Goal: Information Seeking & Learning: Find specific fact

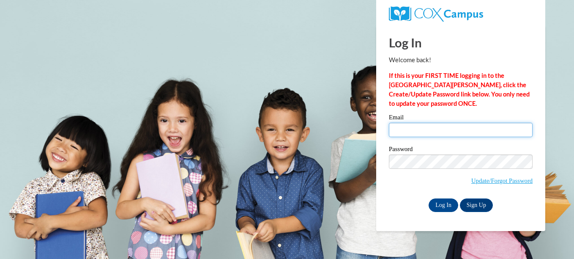
click at [410, 132] on input "Email" at bounding box center [461, 130] width 144 height 14
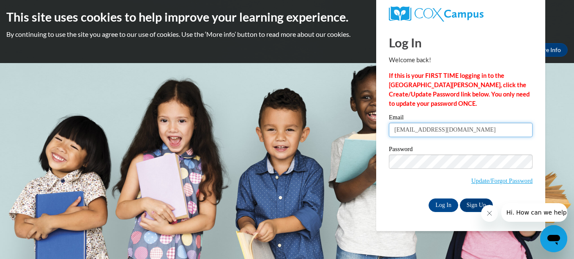
type input "[EMAIL_ADDRESS][DOMAIN_NAME]"
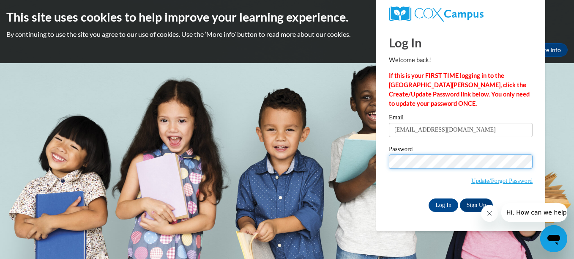
click at [429, 198] on input "Log In" at bounding box center [444, 205] width 30 height 14
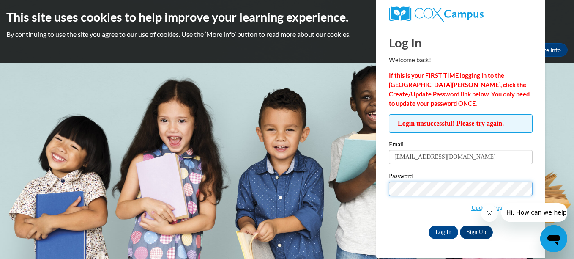
click at [429, 225] on input "Log In" at bounding box center [444, 232] width 30 height 14
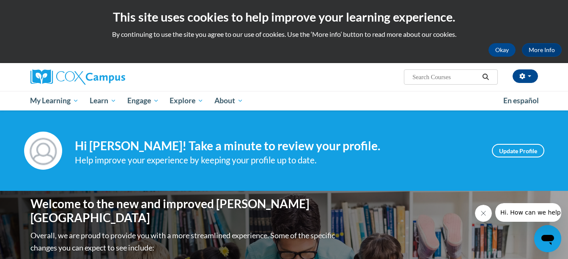
click at [460, 75] on input "Search..." at bounding box center [445, 77] width 68 height 10
type input "Alexander and the wind up mouse"
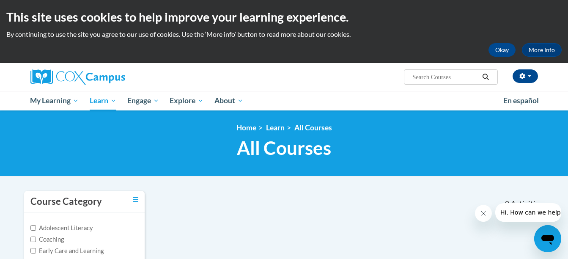
type input "Alexander and the wind up mouse"
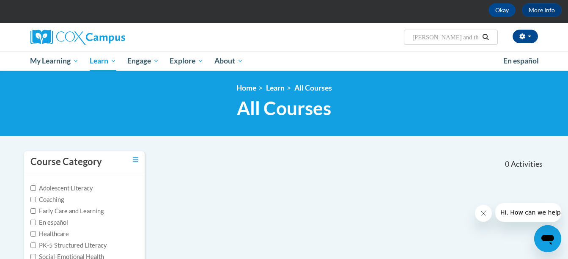
scroll to position [47, 0]
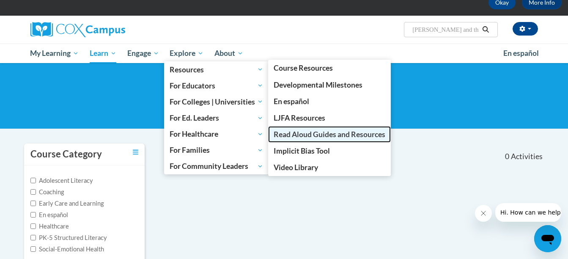
click at [304, 133] on span "Read Aloud Guides and Resources" at bounding box center [330, 134] width 112 height 9
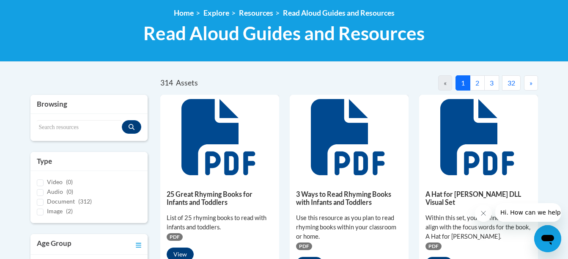
scroll to position [117, 0]
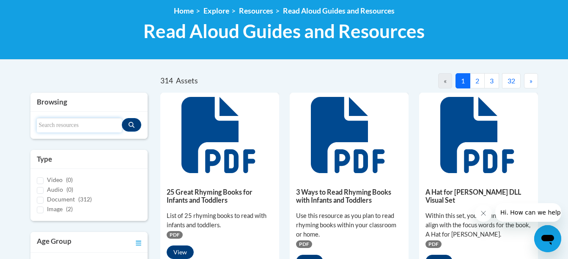
click at [86, 126] on input "Search resources" at bounding box center [79, 125] width 85 height 14
click at [131, 125] on icon "Search resources" at bounding box center [132, 125] width 6 height 6
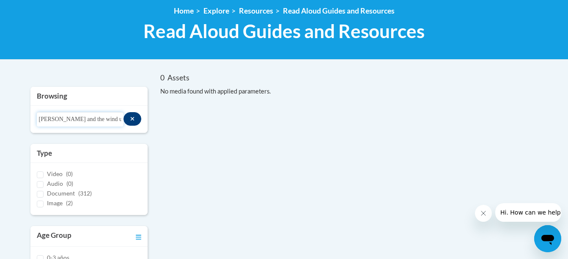
click at [117, 120] on input "[PERSON_NAME] and the wind up mouse" at bounding box center [80, 119] width 87 height 14
drag, startPoint x: 36, startPoint y: 119, endPoint x: 110, endPoint y: 120, distance: 74.4
click at [110, 120] on div "Search resources [PERSON_NAME] and the wind up mouse" at bounding box center [89, 119] width 118 height 27
drag, startPoint x: 41, startPoint y: 118, endPoint x: 191, endPoint y: 122, distance: 151.0
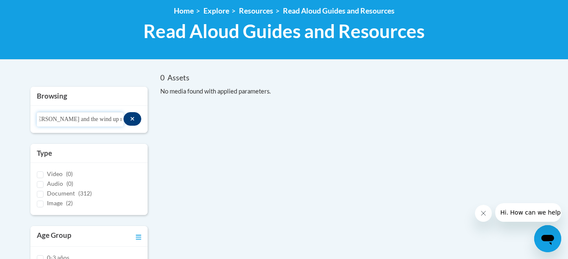
type input "a"
click at [112, 115] on input "sophisticated book" at bounding box center [80, 119] width 87 height 14
type input "s"
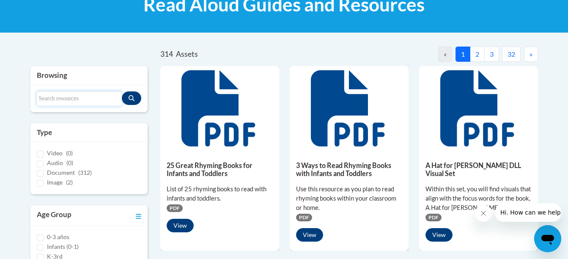
scroll to position [137, 0]
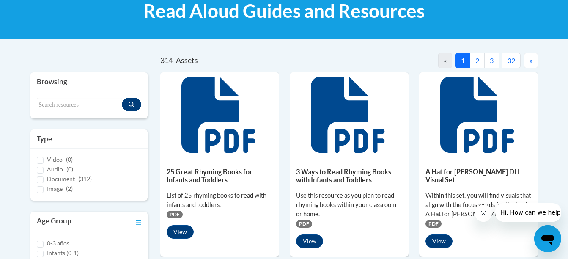
click at [479, 62] on button "2" at bounding box center [477, 60] width 15 height 15
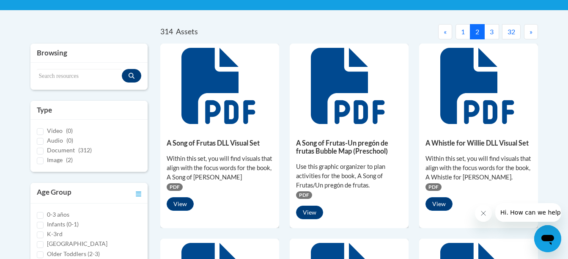
scroll to position [233, 0]
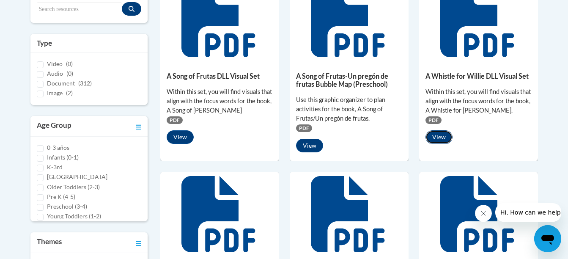
click at [446, 139] on button "View" at bounding box center [438, 137] width 27 height 14
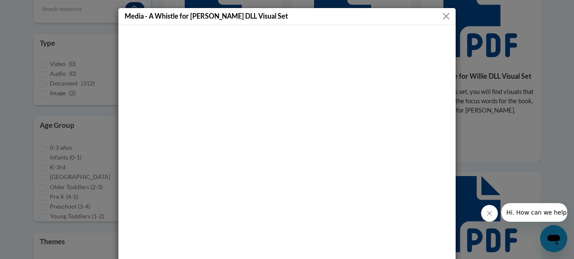
click at [446, 100] on div at bounding box center [286, 159] width 337 height 269
click at [445, 18] on button "Close" at bounding box center [446, 16] width 11 height 11
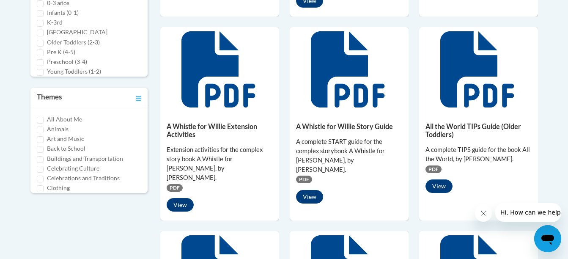
scroll to position [379, 0]
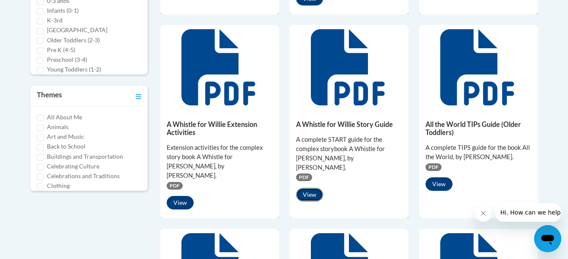
click at [312, 188] on button "View" at bounding box center [309, 195] width 27 height 14
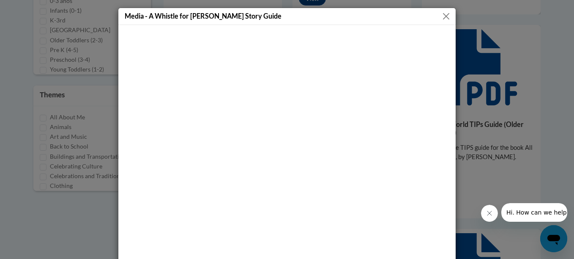
click at [446, 13] on button "Close" at bounding box center [446, 16] width 11 height 11
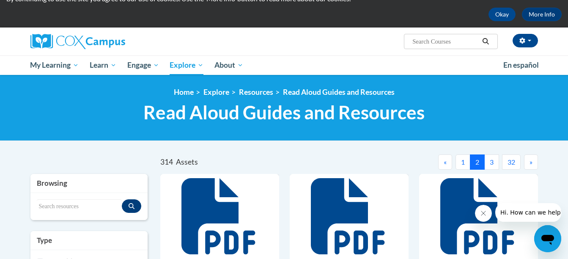
scroll to position [40, 0]
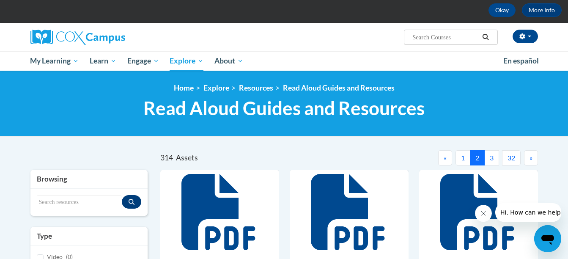
click at [490, 158] on button "3" at bounding box center [491, 157] width 15 height 15
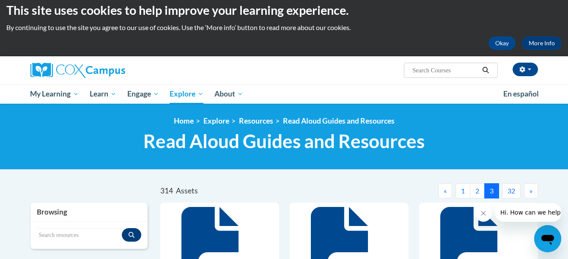
scroll to position [0, 0]
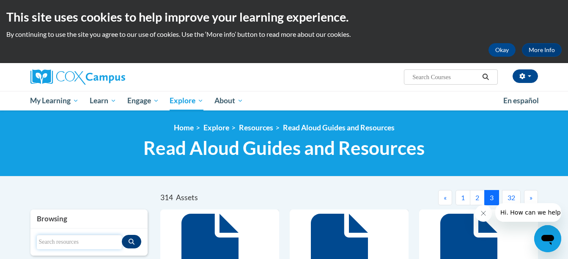
click at [58, 242] on input "Search resources" at bounding box center [79, 242] width 85 height 14
paste input "[PERSON_NAME] and the Wind up Mouse"
type input "[PERSON_NAME]"
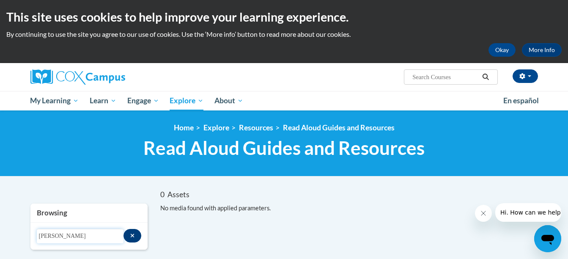
drag, startPoint x: 87, startPoint y: 237, endPoint x: -2, endPoint y: 246, distance: 88.8
click at [0, 246] on html "This site uses cookies to help improve your learning experience. By continuing …" at bounding box center [284, 129] width 568 height 259
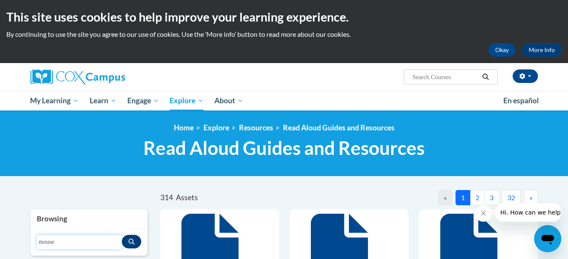
type input "mouse"
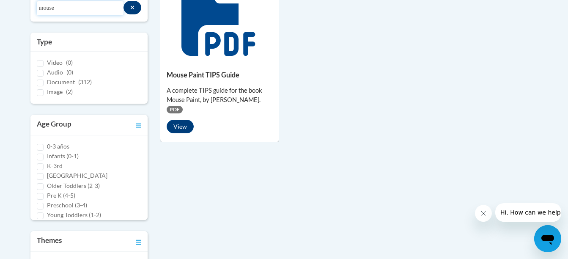
scroll to position [227, 0]
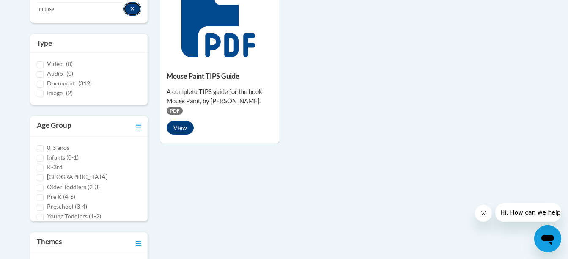
click at [132, 7] on icon "Search resources" at bounding box center [132, 9] width 5 height 6
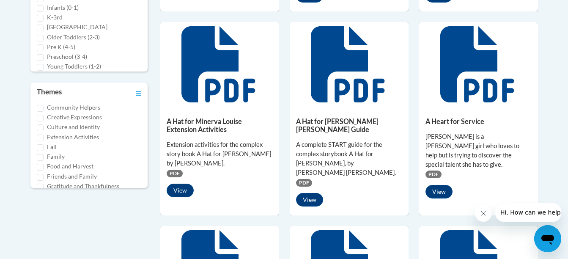
scroll to position [103, 0]
click at [41, 168] on input "Friends and Family" at bounding box center [40, 169] width 7 height 7
checkbox input "true"
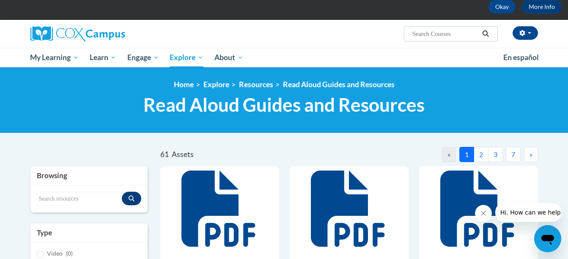
scroll to position [15, 0]
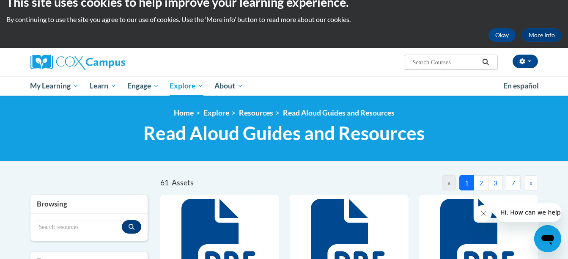
click at [482, 183] on button "2" at bounding box center [480, 182] width 15 height 15
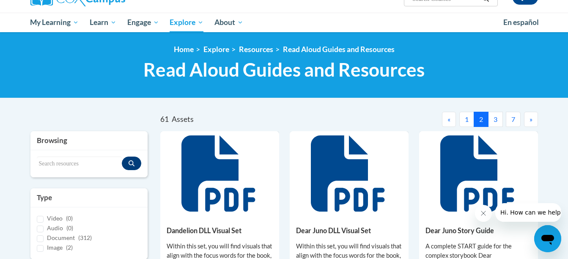
scroll to position [55, 0]
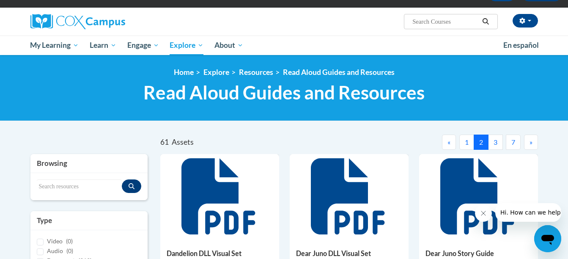
click at [495, 142] on button "3" at bounding box center [495, 141] width 15 height 15
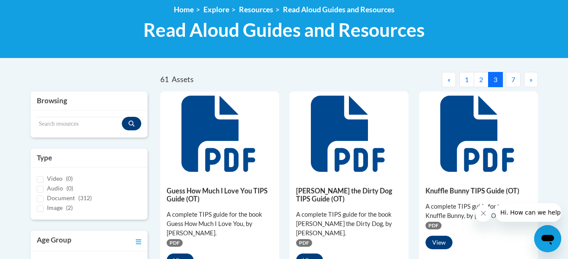
scroll to position [116, 0]
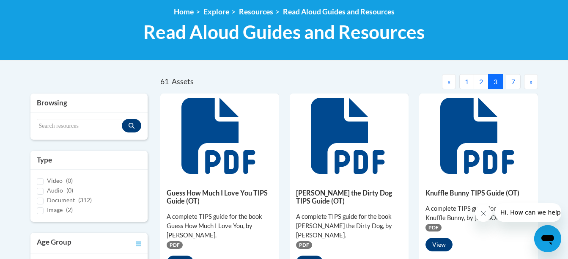
click at [533, 82] on button "»" at bounding box center [531, 81] width 14 height 15
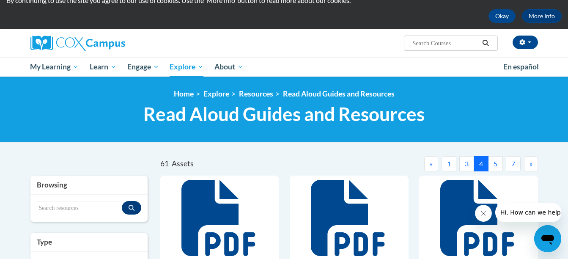
scroll to position [0, 0]
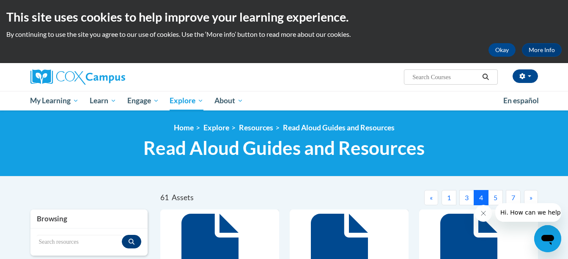
click at [497, 193] on button "5" at bounding box center [495, 197] width 15 height 15
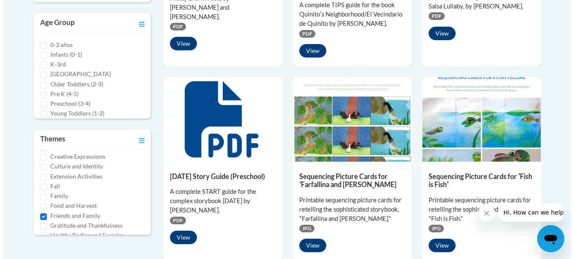
scroll to position [344, 0]
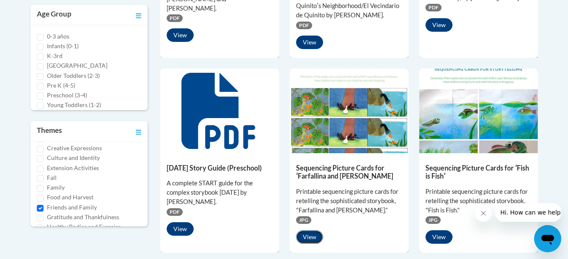
click at [307, 236] on button "View" at bounding box center [309, 237] width 27 height 14
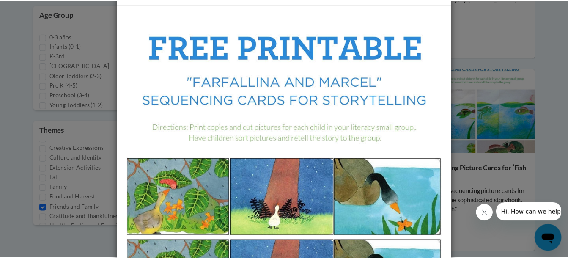
scroll to position [14, 0]
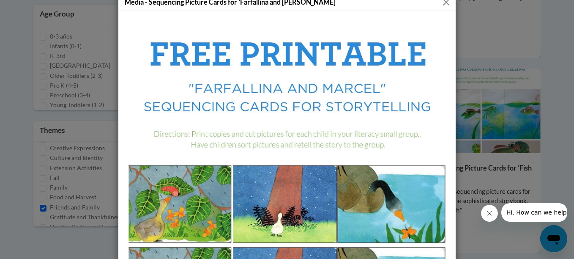
click at [441, 2] on button "Close" at bounding box center [446, 2] width 11 height 11
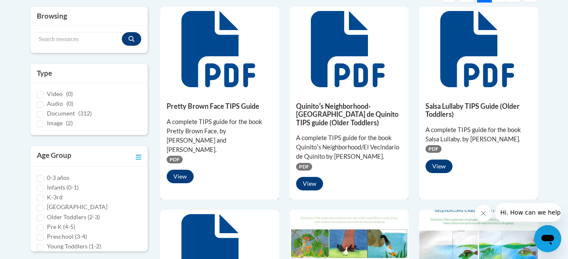
scroll to position [0, 0]
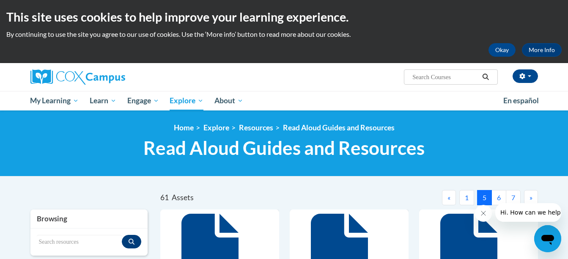
click at [498, 196] on button "6" at bounding box center [498, 197] width 15 height 15
click at [450, 199] on button "«" at bounding box center [449, 197] width 14 height 15
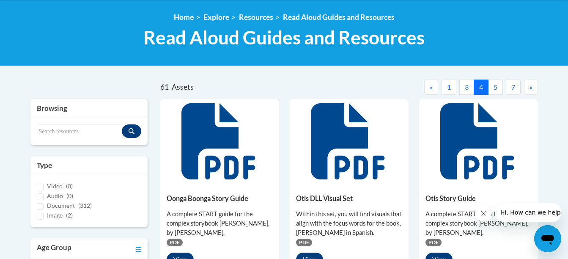
scroll to position [96, 0]
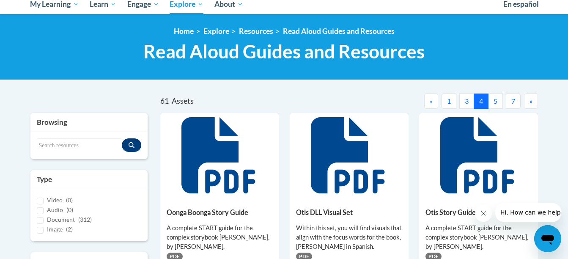
click at [466, 98] on button "3" at bounding box center [466, 100] width 15 height 15
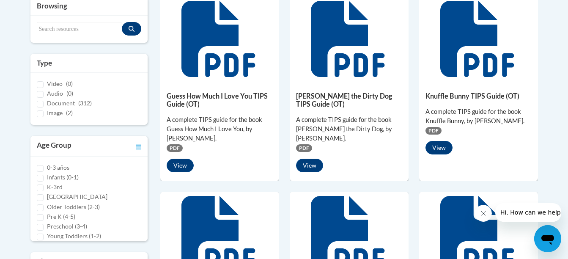
scroll to position [173, 0]
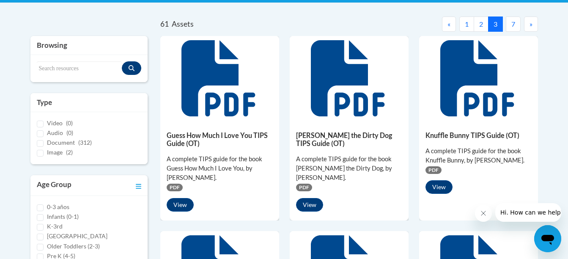
click at [477, 23] on button "2" at bounding box center [480, 23] width 15 height 15
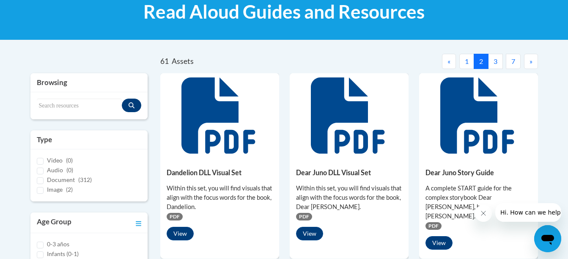
scroll to position [122, 0]
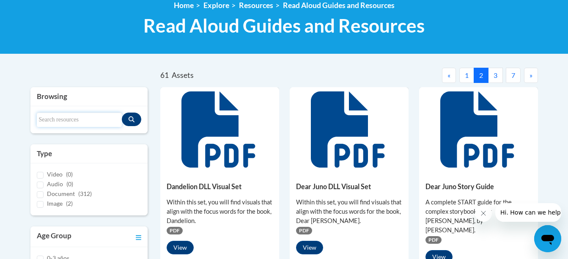
click at [90, 120] on input "Search resources" at bounding box center [79, 119] width 85 height 14
type input "farfillina"
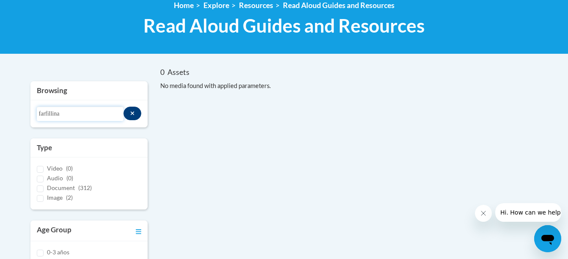
drag, startPoint x: 76, startPoint y: 114, endPoint x: 16, endPoint y: 112, distance: 60.0
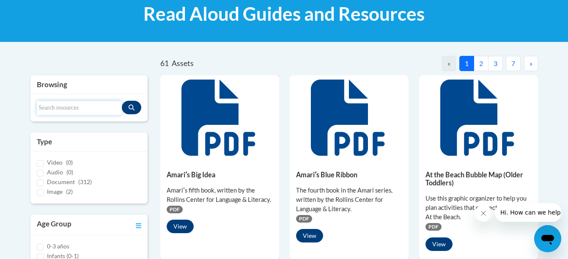
scroll to position [132, 0]
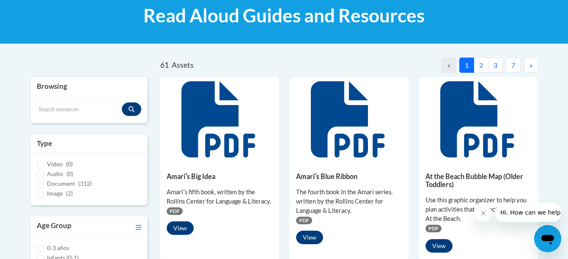
click at [481, 63] on button "2" at bounding box center [480, 64] width 15 height 15
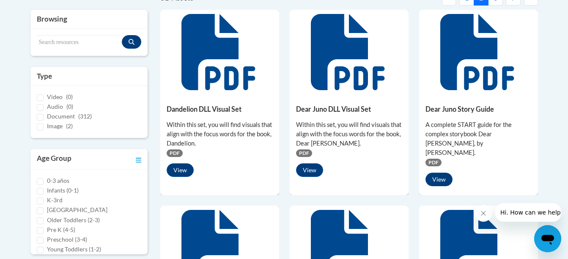
scroll to position [116, 0]
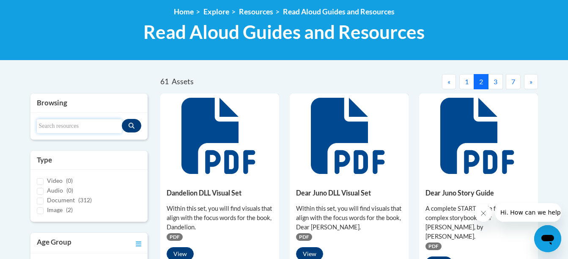
click at [56, 123] on input "Search resources" at bounding box center [79, 126] width 85 height 14
type input "fallfallina"
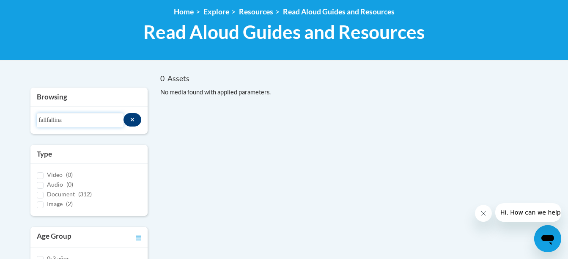
drag, startPoint x: 73, startPoint y: 121, endPoint x: 17, endPoint y: 129, distance: 56.7
click at [127, 114] on button "Search resources" at bounding box center [132, 120] width 18 height 14
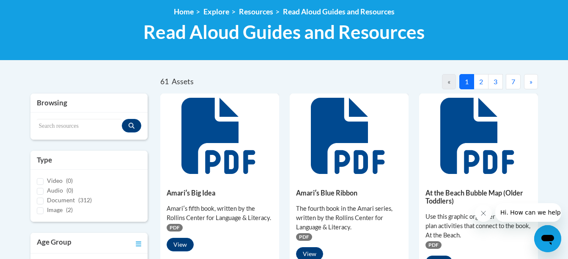
click at [479, 80] on button "2" at bounding box center [480, 81] width 15 height 15
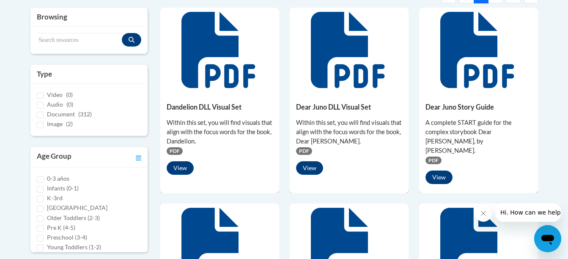
scroll to position [200, 0]
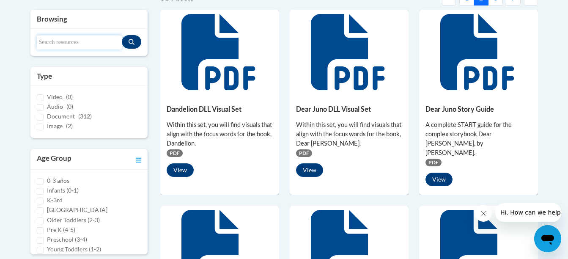
click at [83, 44] on input "Search resources" at bounding box center [79, 42] width 85 height 14
type input "farfallina"
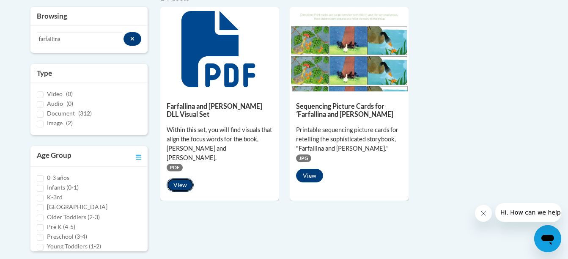
click at [185, 178] on button "View" at bounding box center [180, 185] width 27 height 14
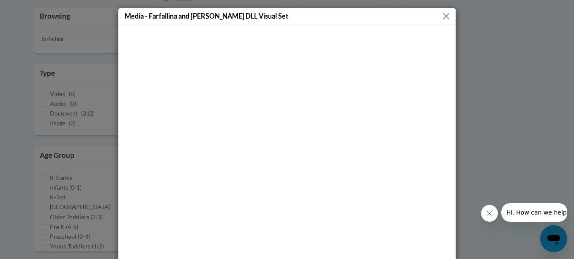
click at [441, 17] on button "Close" at bounding box center [446, 16] width 11 height 11
